Goal: Transaction & Acquisition: Purchase product/service

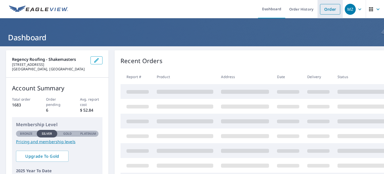
click at [329, 10] on link "Order" at bounding box center [330, 9] width 20 height 11
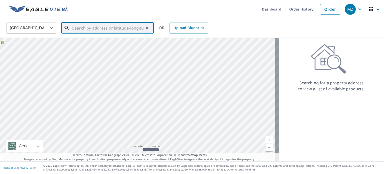
click at [136, 29] on input "text" at bounding box center [107, 28] width 71 height 14
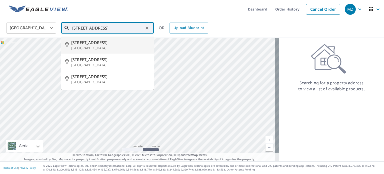
click at [115, 43] on span "840-42 Windward Dr" at bounding box center [110, 43] width 79 height 6
type input "840-42 Windward Dr Aurora, OH 44202"
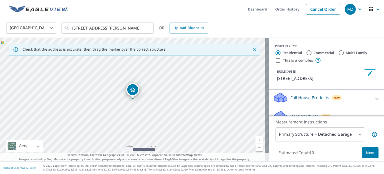
drag, startPoint x: 80, startPoint y: 99, endPoint x: 209, endPoint y: 96, distance: 128.3
click at [209, 96] on div "840-42 Windward Dr Aurora, OH 44202" at bounding box center [134, 99] width 269 height 123
drag, startPoint x: 175, startPoint y: 82, endPoint x: 191, endPoint y: 112, distance: 34.2
click at [191, 112] on div "840-42 Windward Dr Aurora, OH 44202" at bounding box center [134, 99] width 269 height 123
drag, startPoint x: 155, startPoint y: 141, endPoint x: 166, endPoint y: 117, distance: 26.4
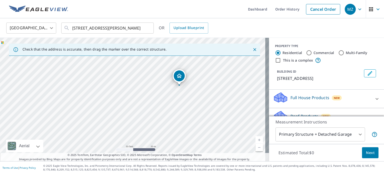
click at [166, 117] on div "840-42 Windward Dr Aurora, OH 44202" at bounding box center [134, 99] width 269 height 123
drag, startPoint x: 127, startPoint y: 128, endPoint x: 144, endPoint y: 102, distance: 31.0
click at [144, 102] on div "840-42 Windward Dr Aurora, OH 44202" at bounding box center [134, 99] width 269 height 123
drag, startPoint x: 143, startPoint y: 107, endPoint x: 145, endPoint y: 102, distance: 5.4
click at [145, 102] on div "840-42 Windward Dr Aurora, OH 44202" at bounding box center [134, 99] width 269 height 123
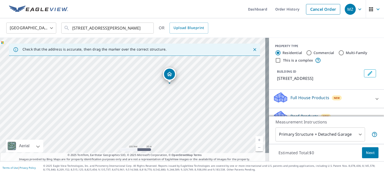
click at [145, 100] on div "840-42 Windward Dr Aurora, OH 44202" at bounding box center [134, 99] width 269 height 123
drag, startPoint x: 141, startPoint y: 112, endPoint x: 158, endPoint y: 92, distance: 26.1
click at [158, 92] on div "840-42 Windward Dr Aurora, OH 44202" at bounding box center [134, 99] width 269 height 123
drag, startPoint x: 153, startPoint y: 95, endPoint x: 185, endPoint y: 98, distance: 32.1
click at [185, 98] on div "840-42 Windward Dr Aurora, OH 44202" at bounding box center [134, 99] width 269 height 123
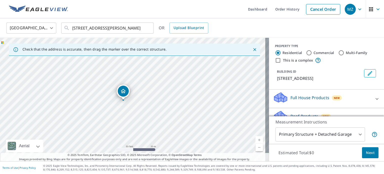
drag, startPoint x: 175, startPoint y: 64, endPoint x: 122, endPoint y: 96, distance: 62.2
click at [374, 96] on icon at bounding box center [377, 99] width 6 height 6
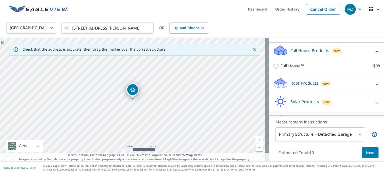
scroll to position [50, 0]
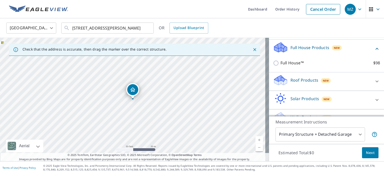
click at [303, 85] on div "Roof Products New" at bounding box center [322, 81] width 98 height 14
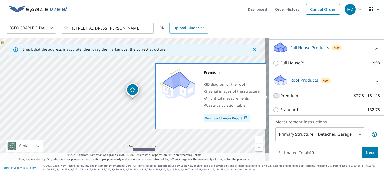
click at [274, 96] on input "Premium $27.5 - $81.25" at bounding box center [277, 96] width 8 height 6
checkbox input "true"
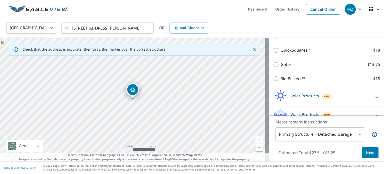
scroll to position [148, 0]
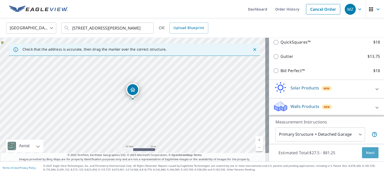
click at [366, 152] on span "Next" at bounding box center [370, 153] width 9 height 6
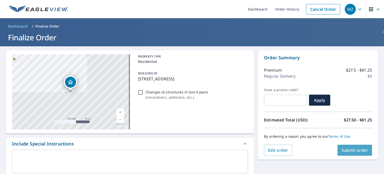
click at [356, 151] on span "Submit order" at bounding box center [355, 150] width 27 height 6
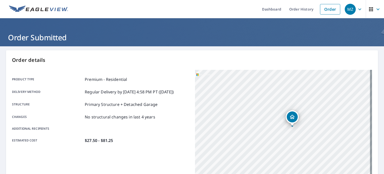
drag, startPoint x: 292, startPoint y: 137, endPoint x: 278, endPoint y: 56, distance: 82.0
click at [278, 56] on div "Order details Product type Premium - Residential Delivery method Regular Delive…" at bounding box center [192, 163] width 372 height 227
drag, startPoint x: 299, startPoint y: 163, endPoint x: 278, endPoint y: 14, distance: 150.4
click at [278, 14] on div "Dashboard Order History Order MZ Order Submitted Order details Product type Pre…" at bounding box center [192, 87] width 384 height 174
click at [251, 74] on div "340-39 Windward Cir Aurora, OH 44202" at bounding box center [283, 132] width 177 height 125
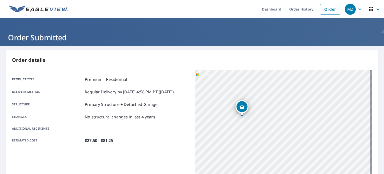
drag, startPoint x: 272, startPoint y: 145, endPoint x: 242, endPoint y: 79, distance: 72.4
click at [242, 79] on div "340-39 Windward Cir Aurora, OH 44202" at bounding box center [283, 132] width 177 height 125
drag, startPoint x: 247, startPoint y: 118, endPoint x: 267, endPoint y: 114, distance: 20.2
click at [267, 114] on div "340-39 Windward Cir Aurora, OH 44202" at bounding box center [283, 132] width 177 height 125
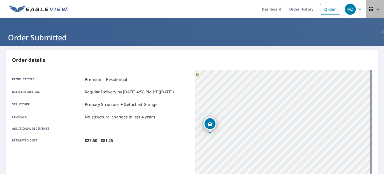
click at [377, 9] on icon "button" at bounding box center [378, 9] width 3 height 2
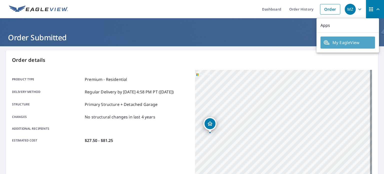
click at [348, 41] on span "My EagleView" at bounding box center [348, 43] width 49 height 6
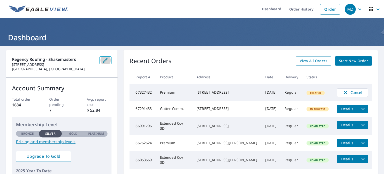
click at [104, 61] on icon "button" at bounding box center [105, 60] width 5 height 5
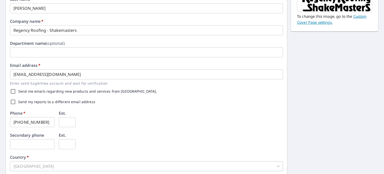
scroll to position [78, 0]
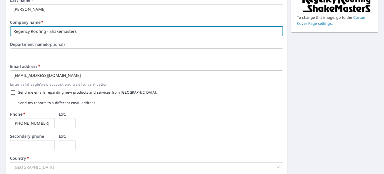
click at [64, 32] on input "Regency Roofing - Shakemasters" at bounding box center [146, 31] width 273 height 10
click at [75, 33] on input "Regency Roofing - ShakeMasters" at bounding box center [146, 31] width 273 height 10
type input "Regency Roofing - ShakeMasterS"
click at [146, 107] on div "Send my reports to a different email address" at bounding box center [146, 103] width 273 height 11
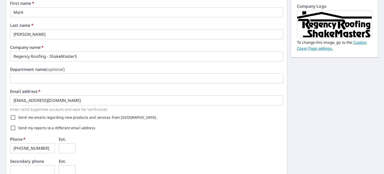
scroll to position [3, 0]
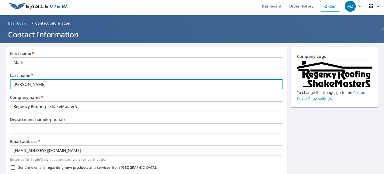
click at [167, 83] on input "[PERSON_NAME]" at bounding box center [146, 84] width 273 height 10
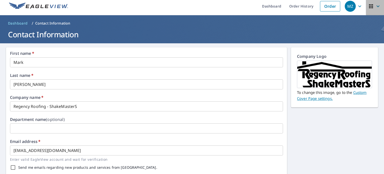
click at [375, 7] on icon "button" at bounding box center [378, 6] width 6 height 6
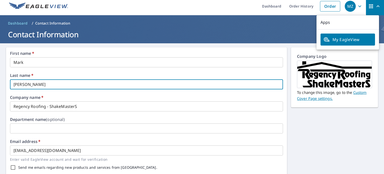
drag, startPoint x: 186, startPoint y: 88, endPoint x: 192, endPoint y: 73, distance: 16.7
click at [186, 87] on input "[PERSON_NAME]" at bounding box center [146, 84] width 273 height 10
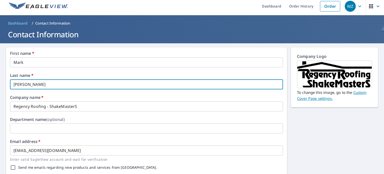
click at [375, 5] on icon "button" at bounding box center [378, 6] width 6 height 6
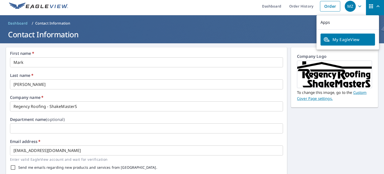
click at [375, 5] on icon "button" at bounding box center [378, 6] width 6 height 6
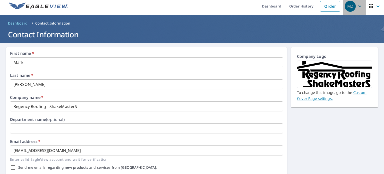
click at [358, 6] on icon "button" at bounding box center [360, 6] width 6 height 6
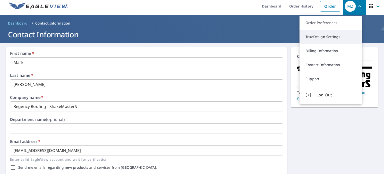
click at [327, 38] on link "TrueDesign Settings" at bounding box center [331, 37] width 63 height 14
